Goal: Information Seeking & Learning: Learn about a topic

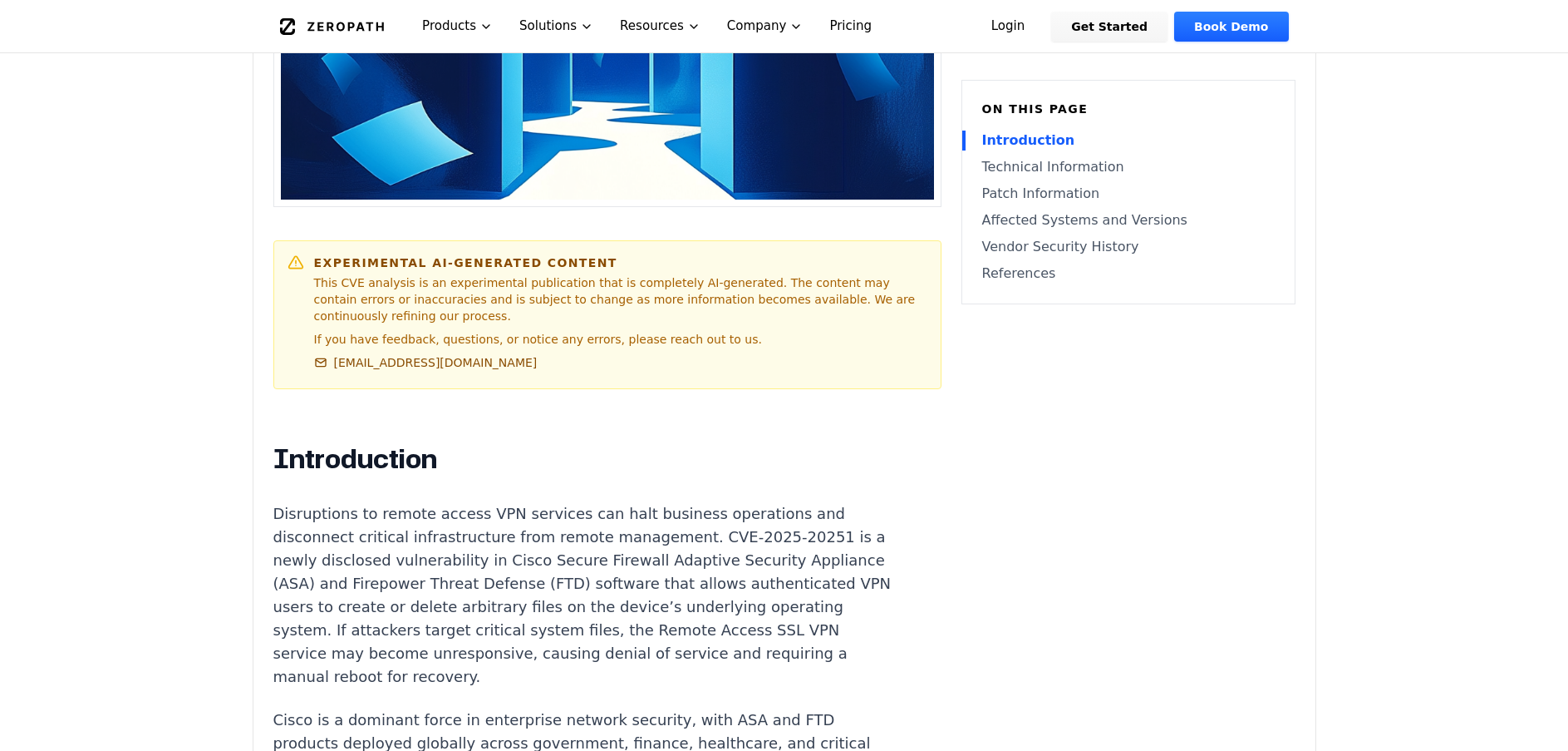
scroll to position [832, 0]
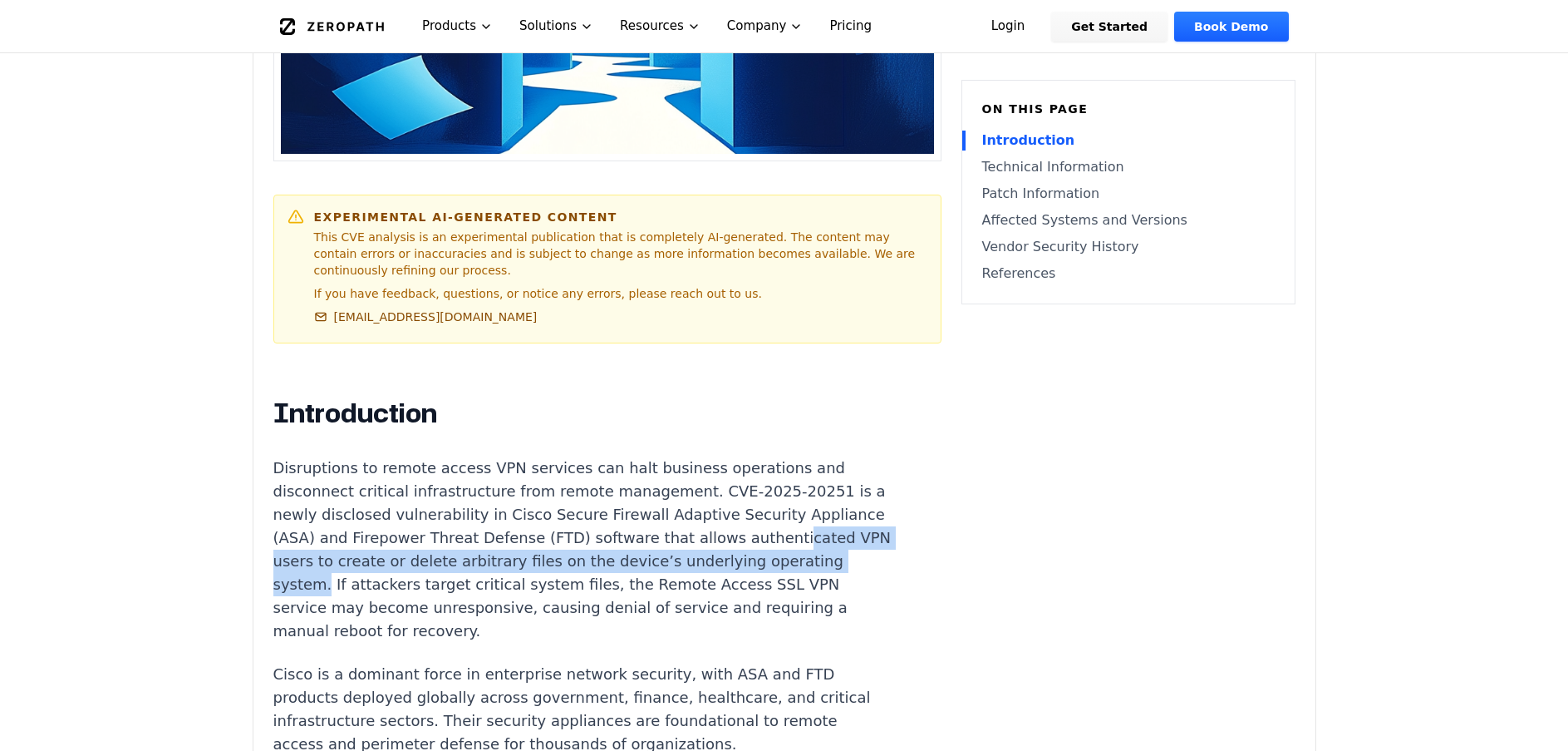
drag, startPoint x: 331, startPoint y: 552, endPoint x: 465, endPoint y: 574, distance: 135.8
click at [465, 574] on p "Disruptions to remote access VPN services can halt business operations and disc…" at bounding box center [582, 550] width 618 height 186
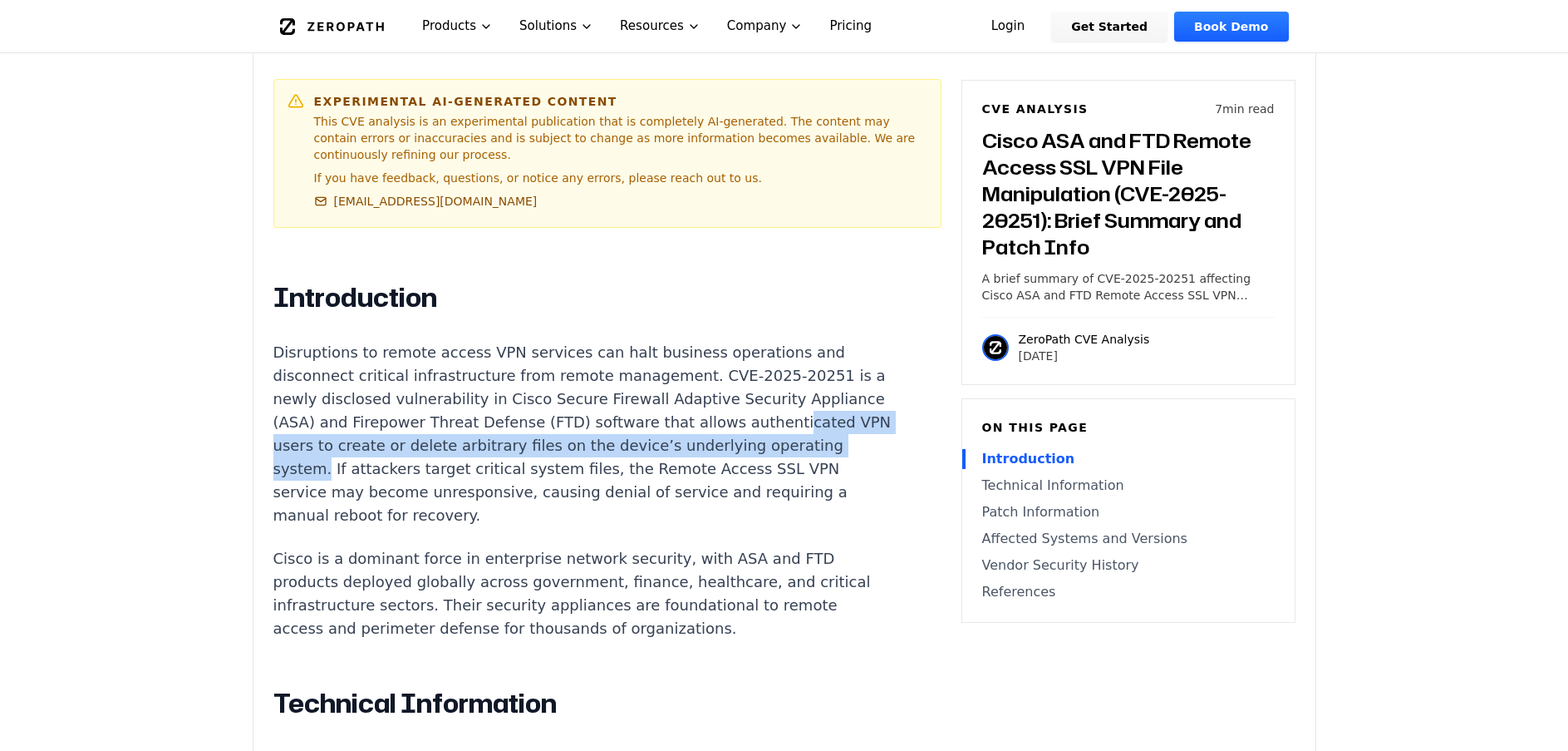
scroll to position [998, 0]
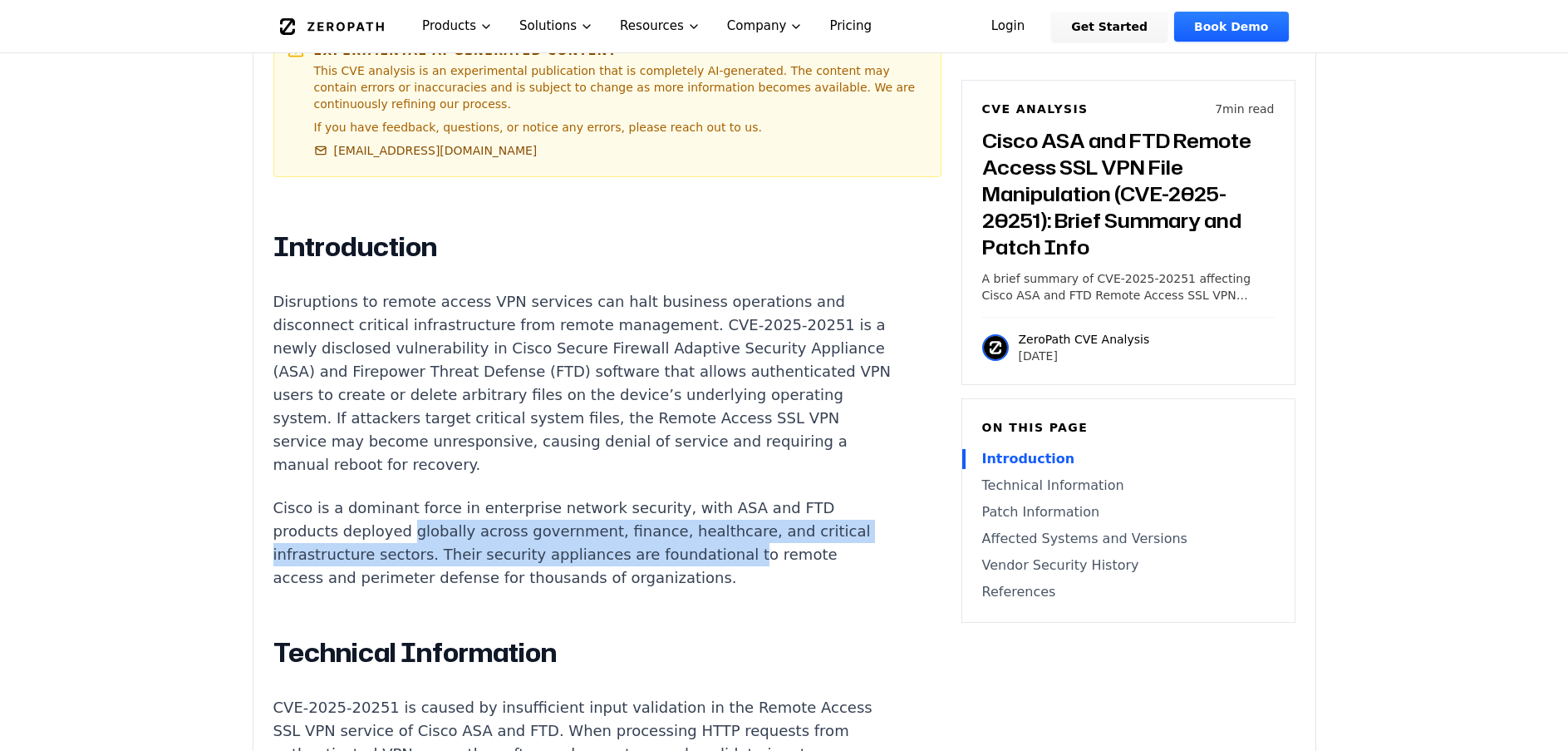
drag, startPoint x: 405, startPoint y: 516, endPoint x: 701, endPoint y: 527, distance: 296.2
click at [701, 527] on p "Cisco is a dominant force in enterprise network security, with ASA and FTD prod…" at bounding box center [582, 542] width 618 height 93
click at [643, 528] on p "Cisco is a dominant force in enterprise network security, with ASA and FTD prod…" at bounding box center [582, 542] width 618 height 93
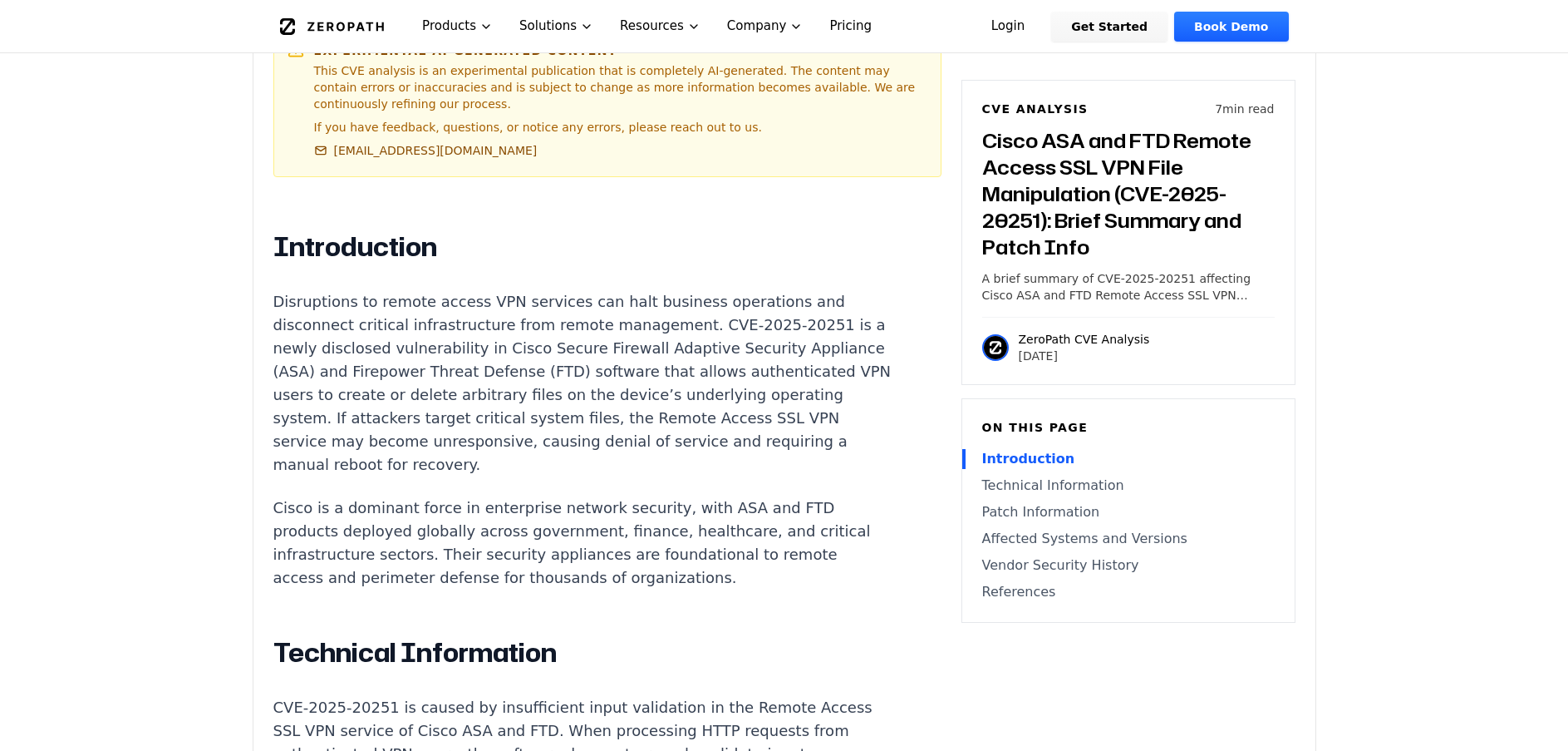
click at [427, 565] on p "Cisco is a dominant force in enterprise network security, with ASA and FTD prod…" at bounding box center [582, 542] width 618 height 93
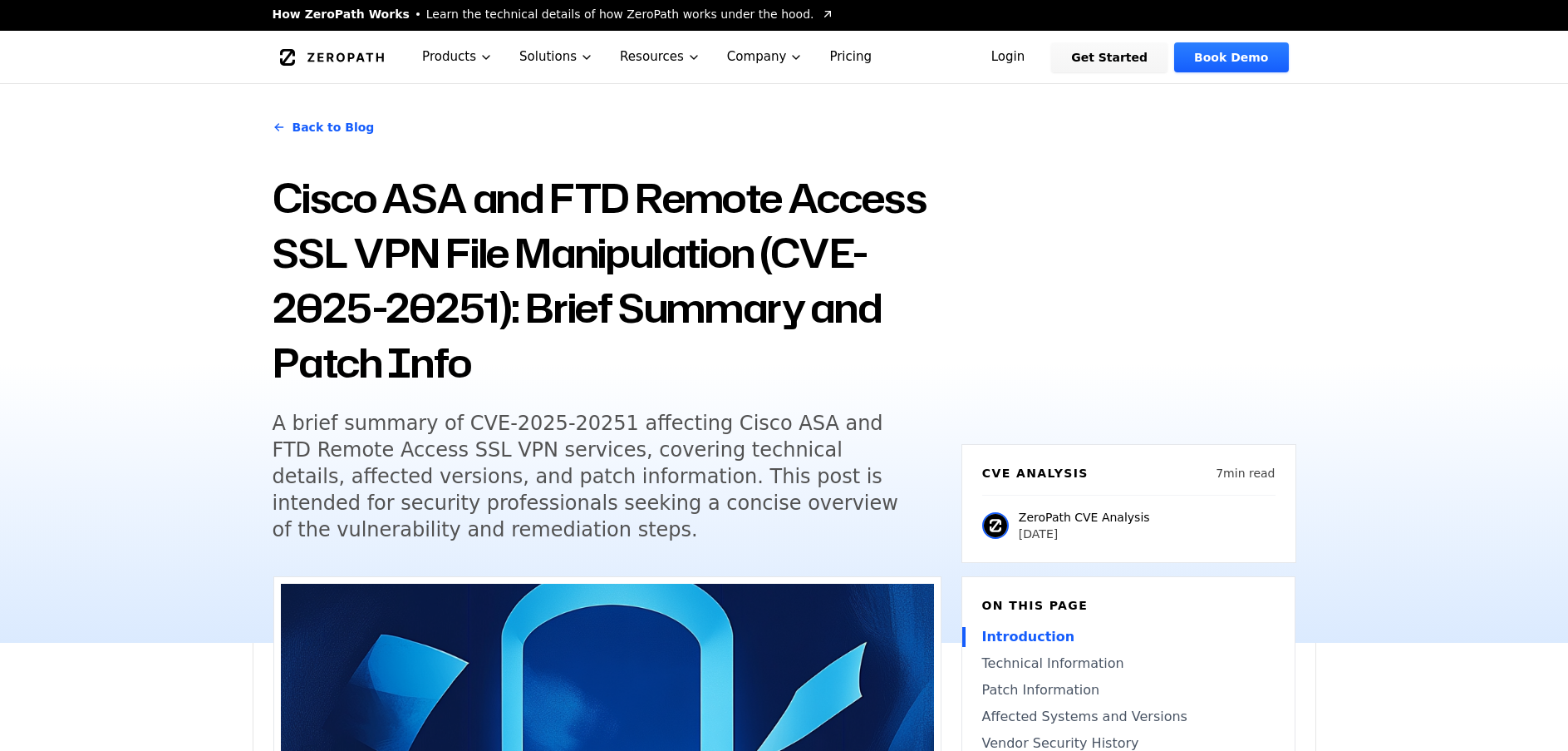
scroll to position [0, 0]
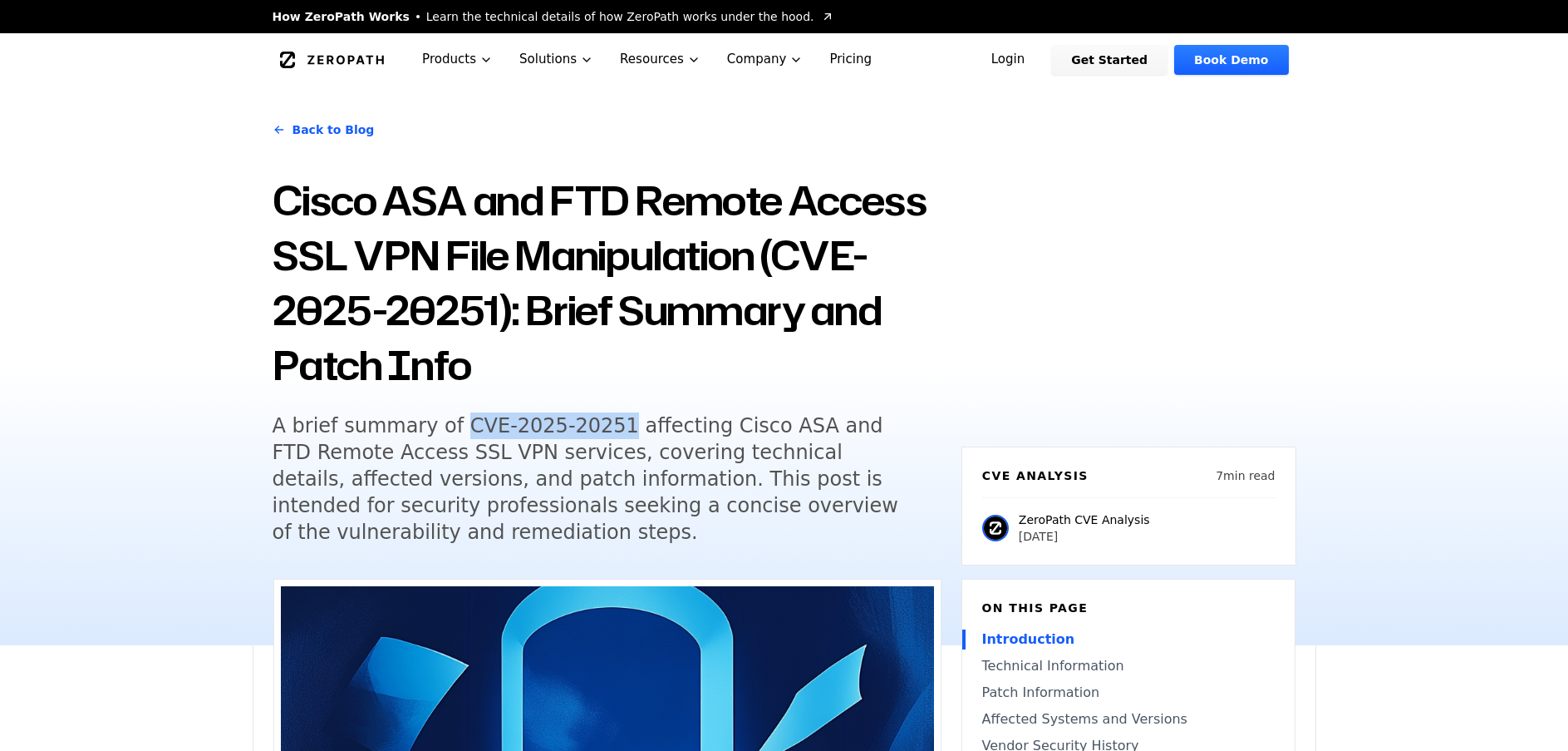
drag, startPoint x: 591, startPoint y: 427, endPoint x: 443, endPoint y: 417, distance: 148.3
click at [443, 417] on h5 "A brief summary of CVE-2025-20251 affecting Cisco ASA and FTD Remote Access SSL…" at bounding box center [591, 479] width 638 height 133
copy h5 "CVE-2025-20251"
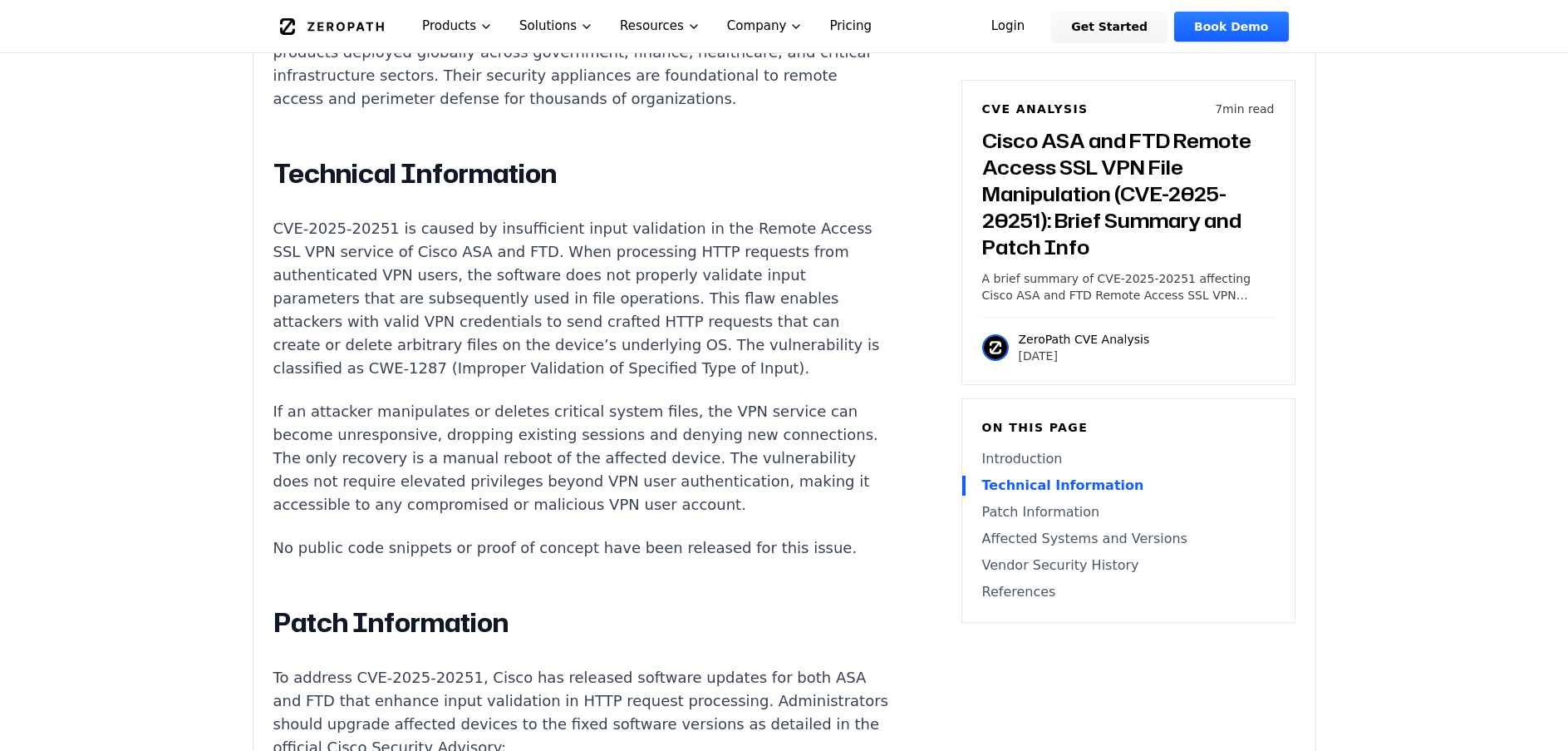
scroll to position [1496, 0]
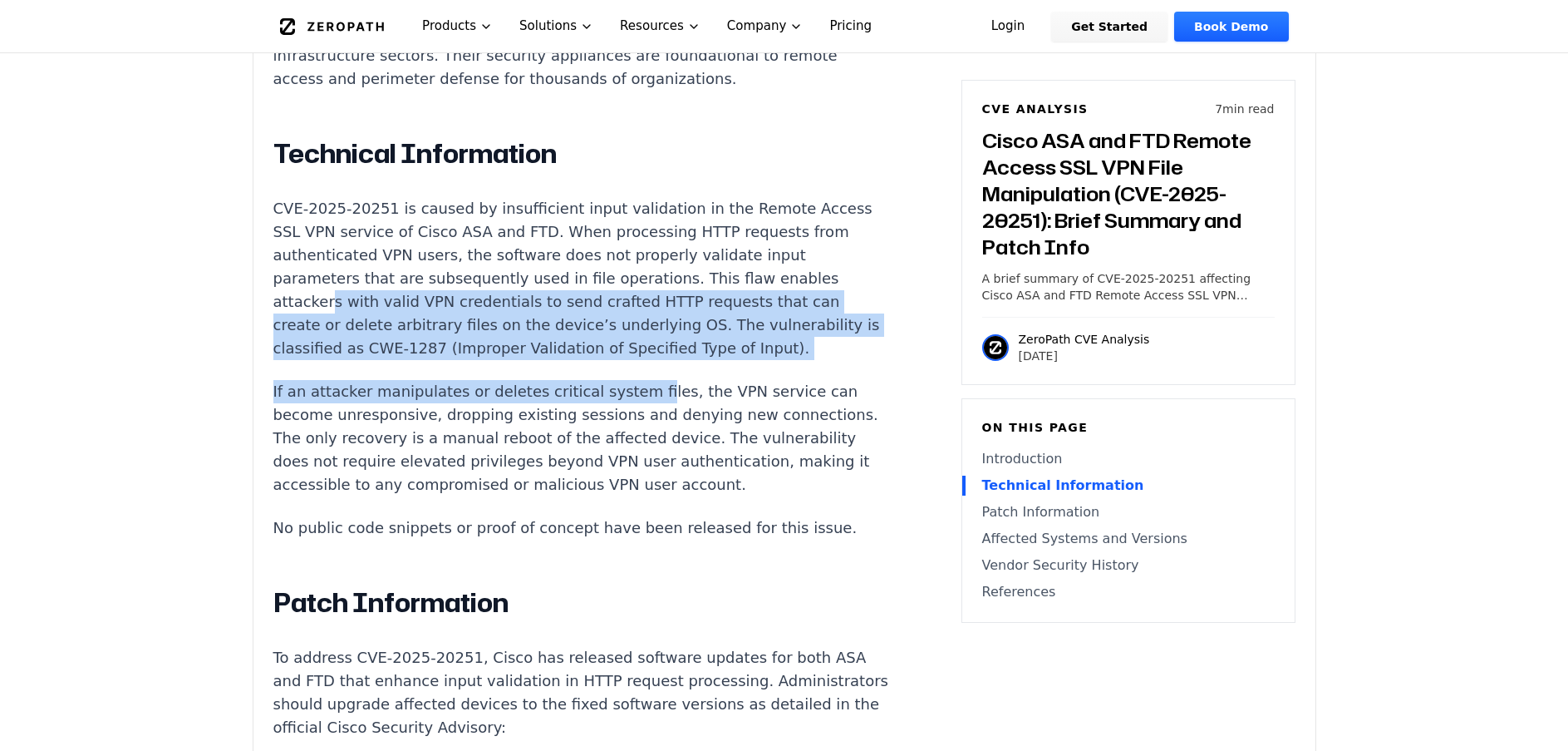
drag, startPoint x: 328, startPoint y: 285, endPoint x: 622, endPoint y: 364, distance: 304.4
click at [622, 380] on p "If an attacker manipulates or deletes critical system files, the VPN service ca…" at bounding box center [582, 438] width 618 height 117
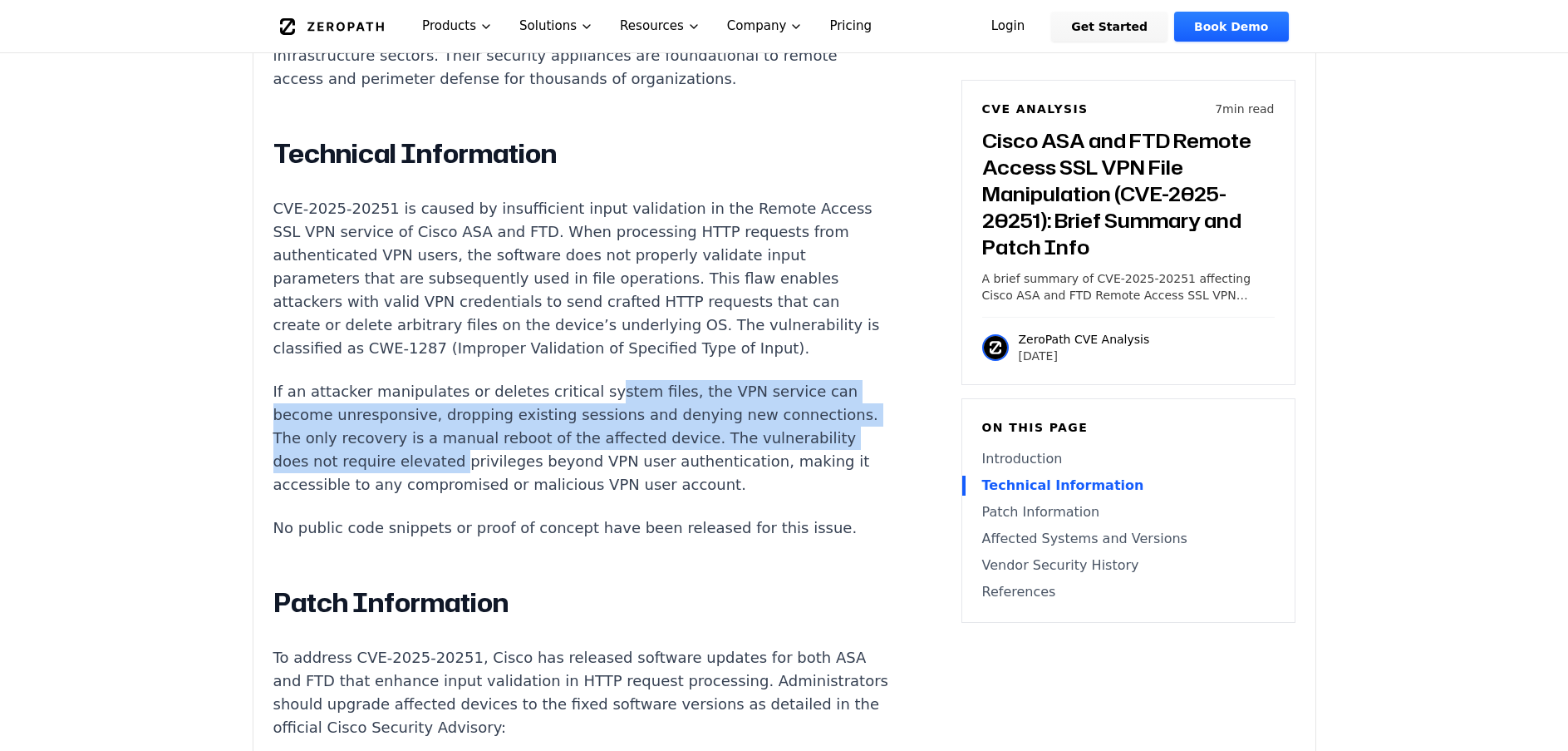
drag, startPoint x: 574, startPoint y: 375, endPoint x: 532, endPoint y: 443, distance: 79.9
click at [532, 443] on p "If an attacker manipulates or deletes critical system files, the VPN service ca…" at bounding box center [582, 438] width 618 height 117
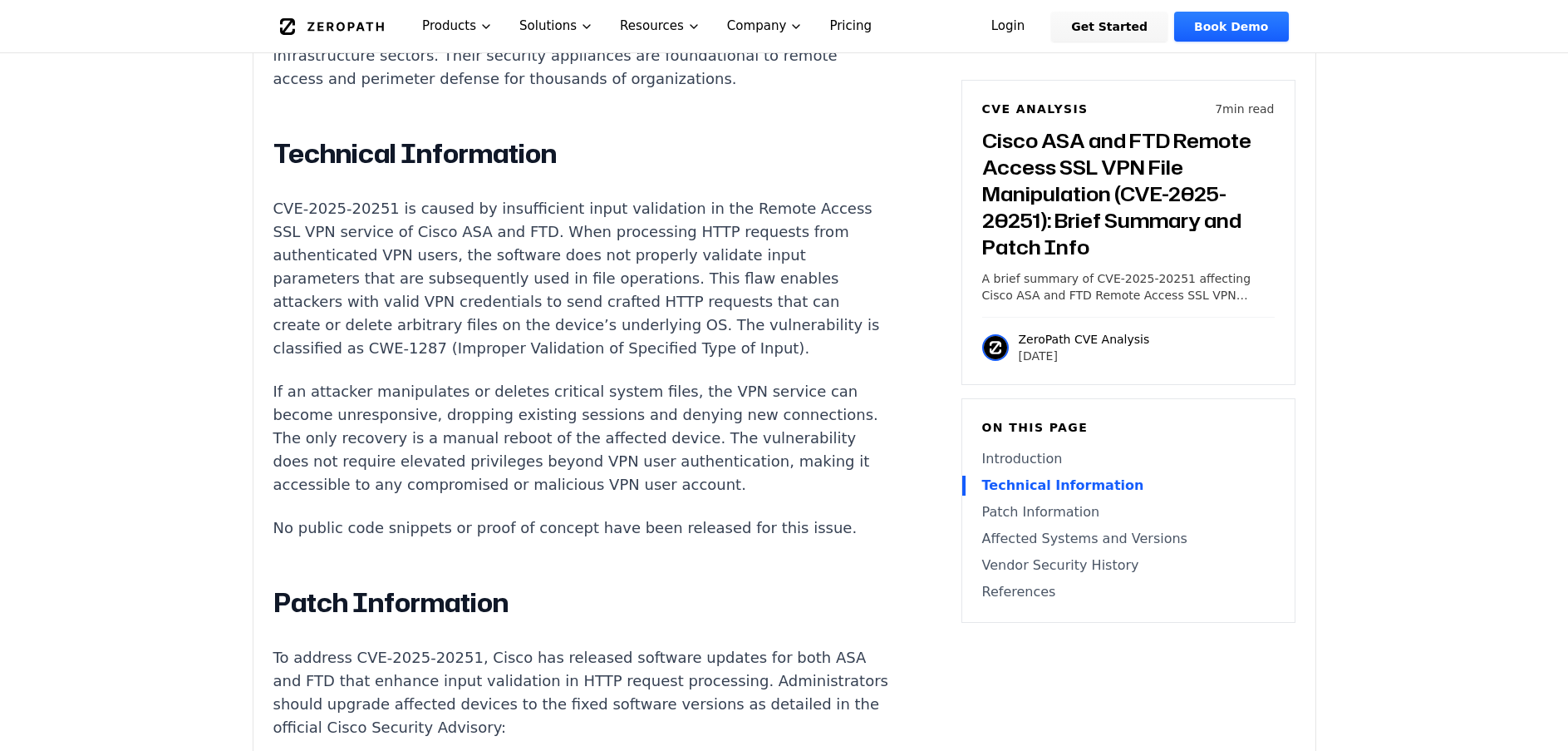
click at [451, 476] on p "If an attacker manipulates or deletes critical system files, the VPN service ca…" at bounding box center [582, 438] width 618 height 117
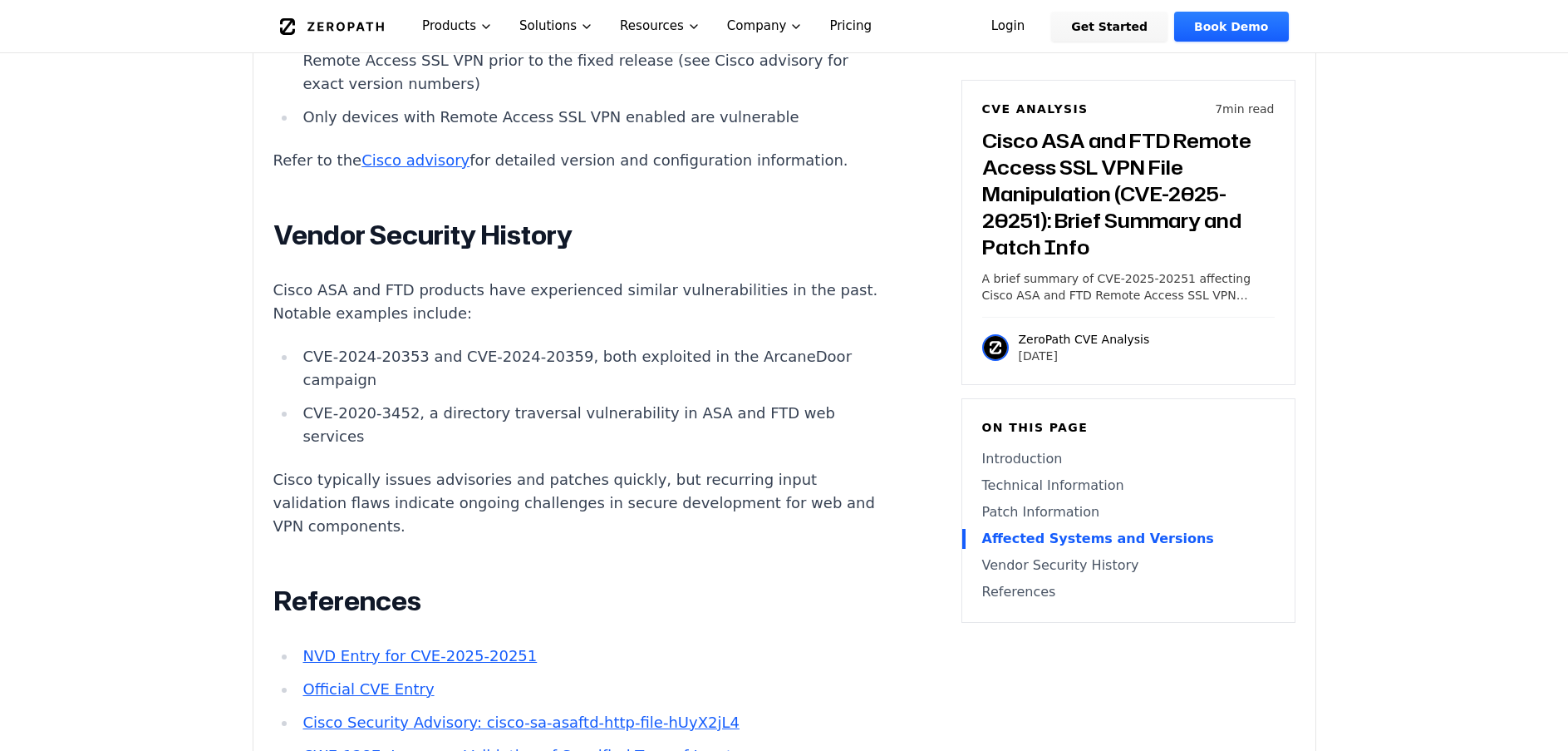
scroll to position [2577, 0]
